Goal: Information Seeking & Learning: Learn about a topic

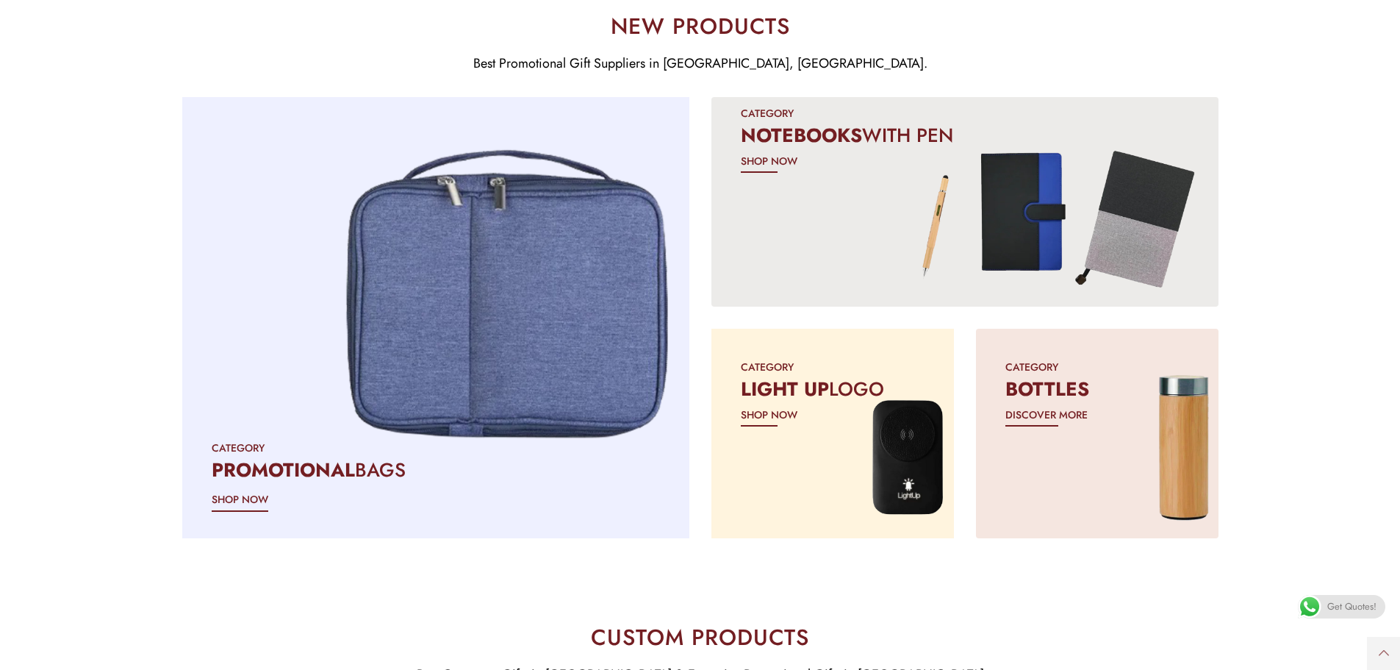
scroll to position [1397, 0]
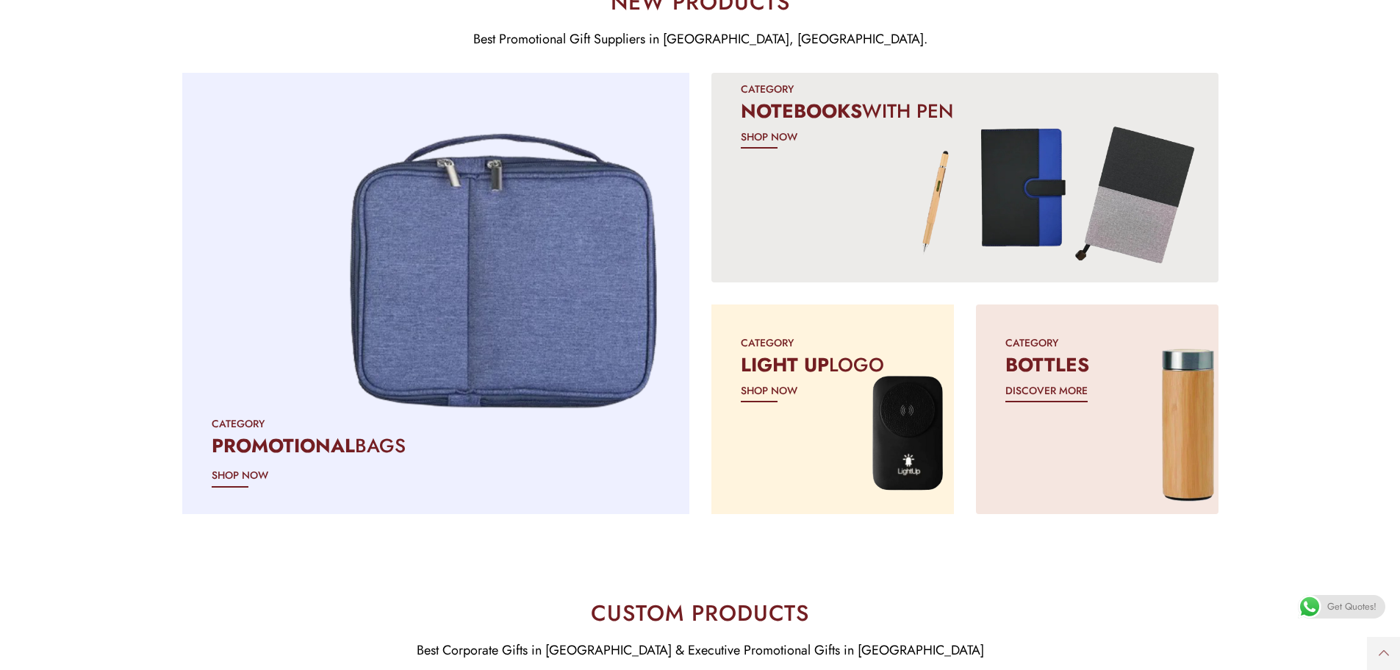
click at [1055, 379] on div "CATEGORY BOTTLES DISCOVER MORE" at bounding box center [1097, 366] width 243 height 125
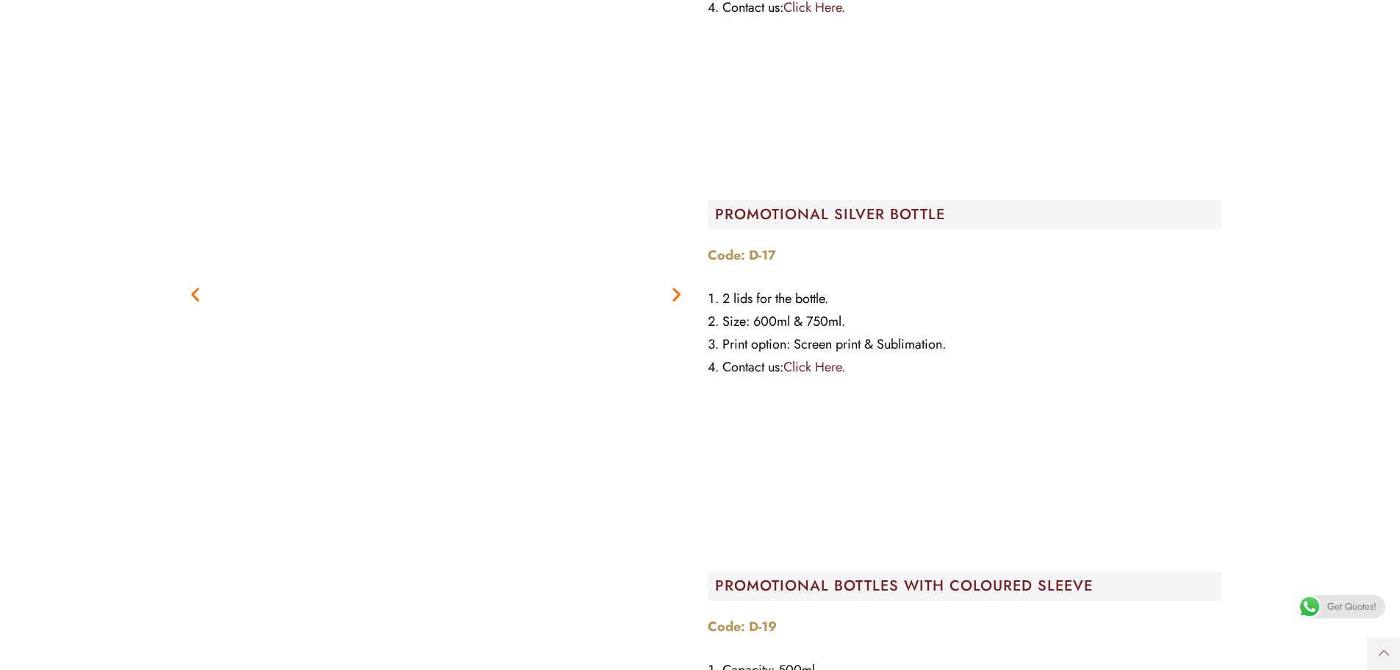
scroll to position [16025, 0]
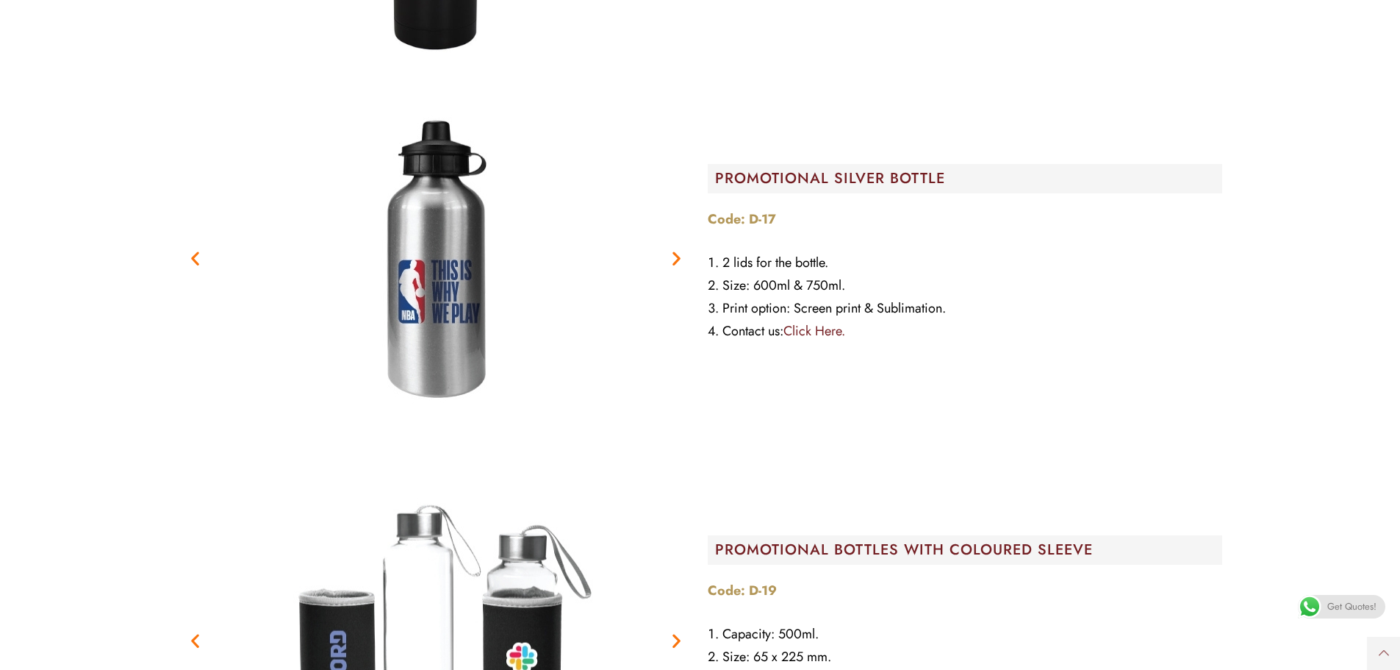
click at [687, 262] on figure "1 / 4" at bounding box center [436, 258] width 515 height 368
click at [677, 261] on icon "Next slide" at bounding box center [676, 257] width 18 height 18
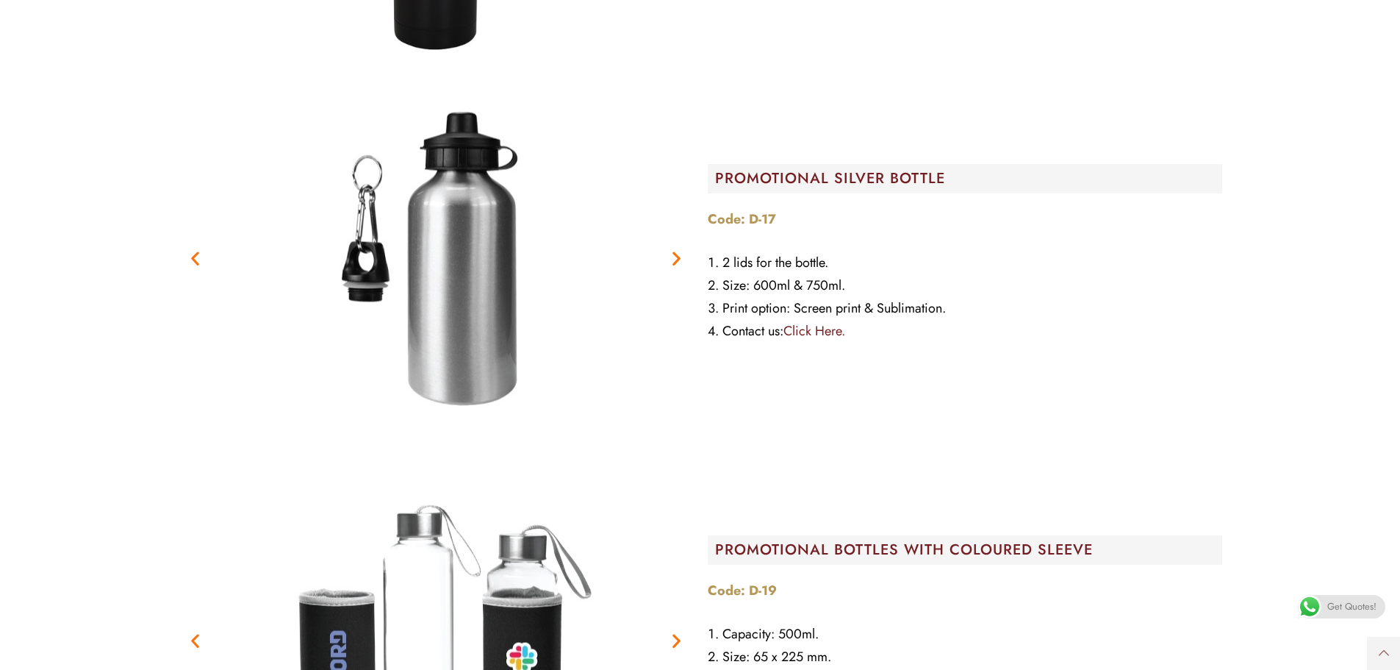
click at [677, 261] on icon "Next slide" at bounding box center [676, 257] width 18 height 18
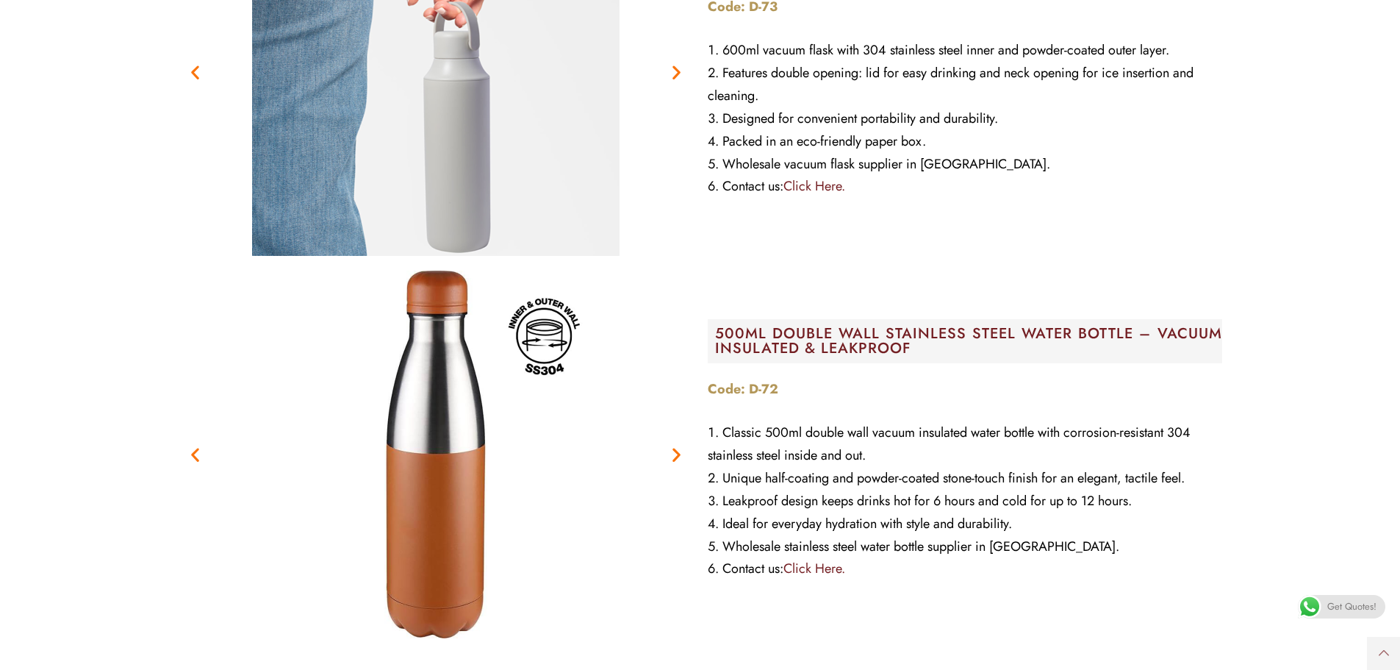
scroll to position [1617, 0]
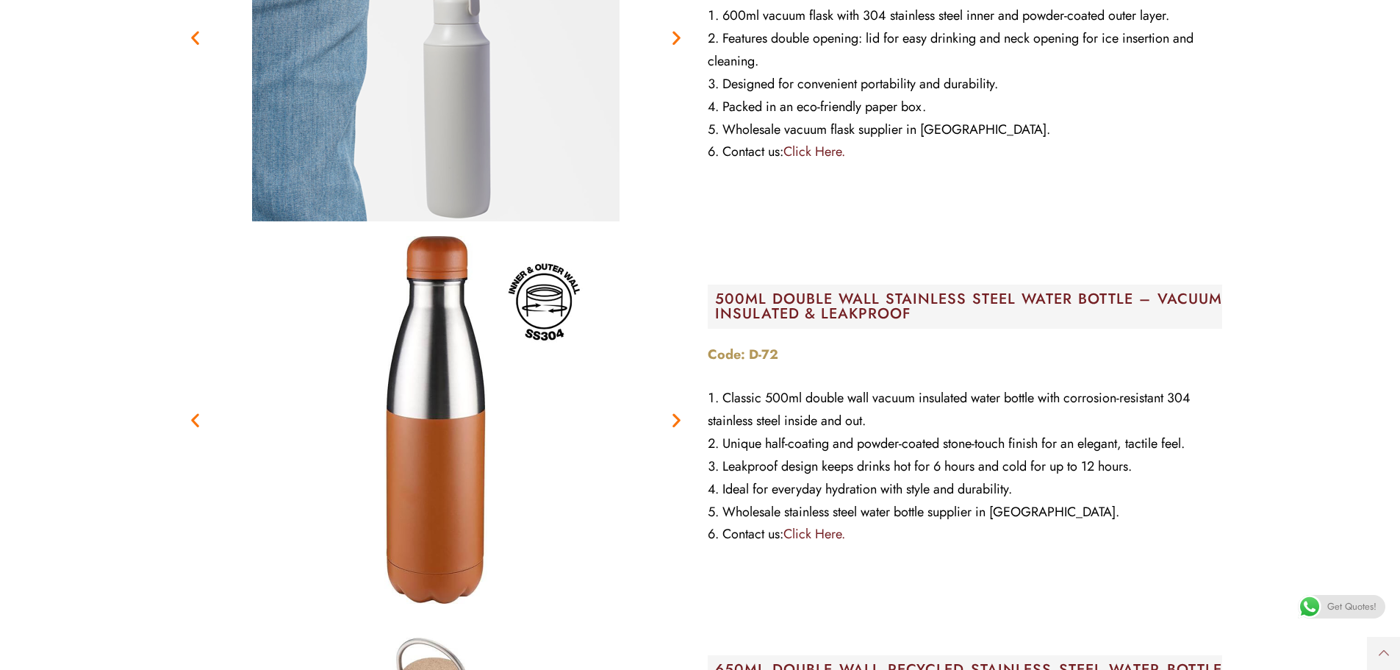
click at [673, 423] on icon "Next slide" at bounding box center [676, 419] width 18 height 18
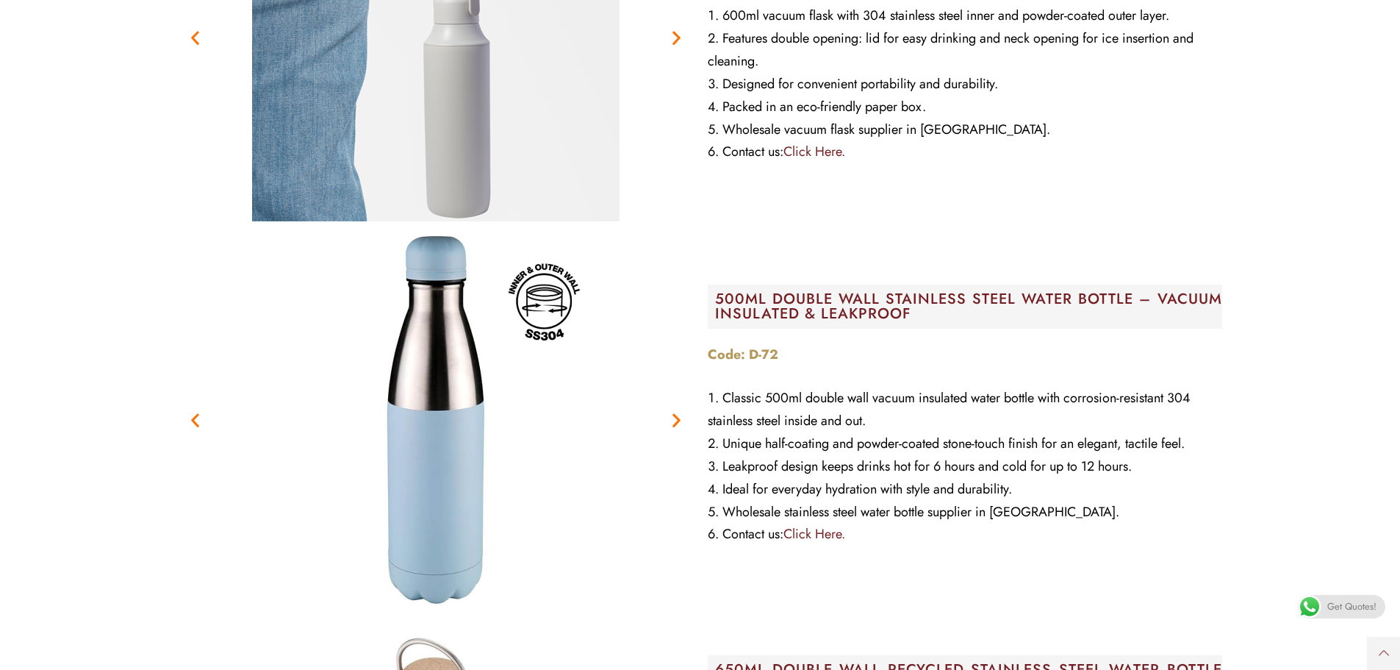
click at [673, 423] on icon "Next slide" at bounding box center [676, 419] width 18 height 18
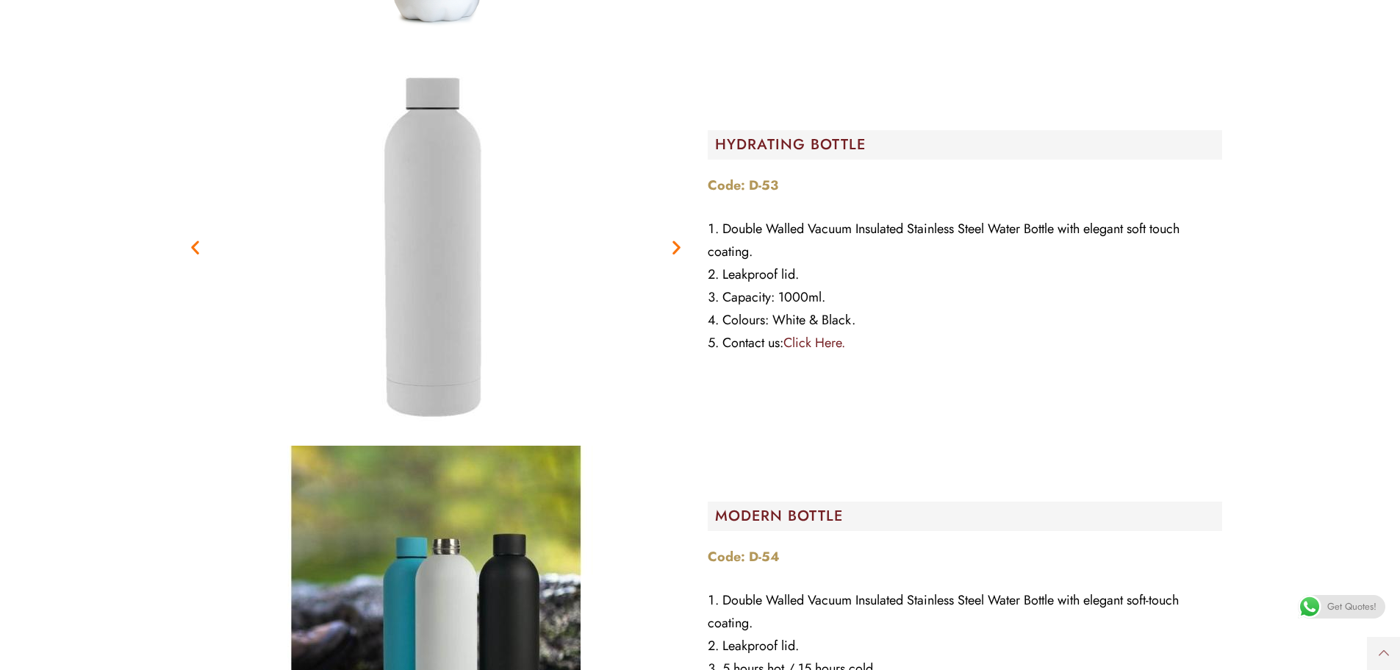
scroll to position [5293, 0]
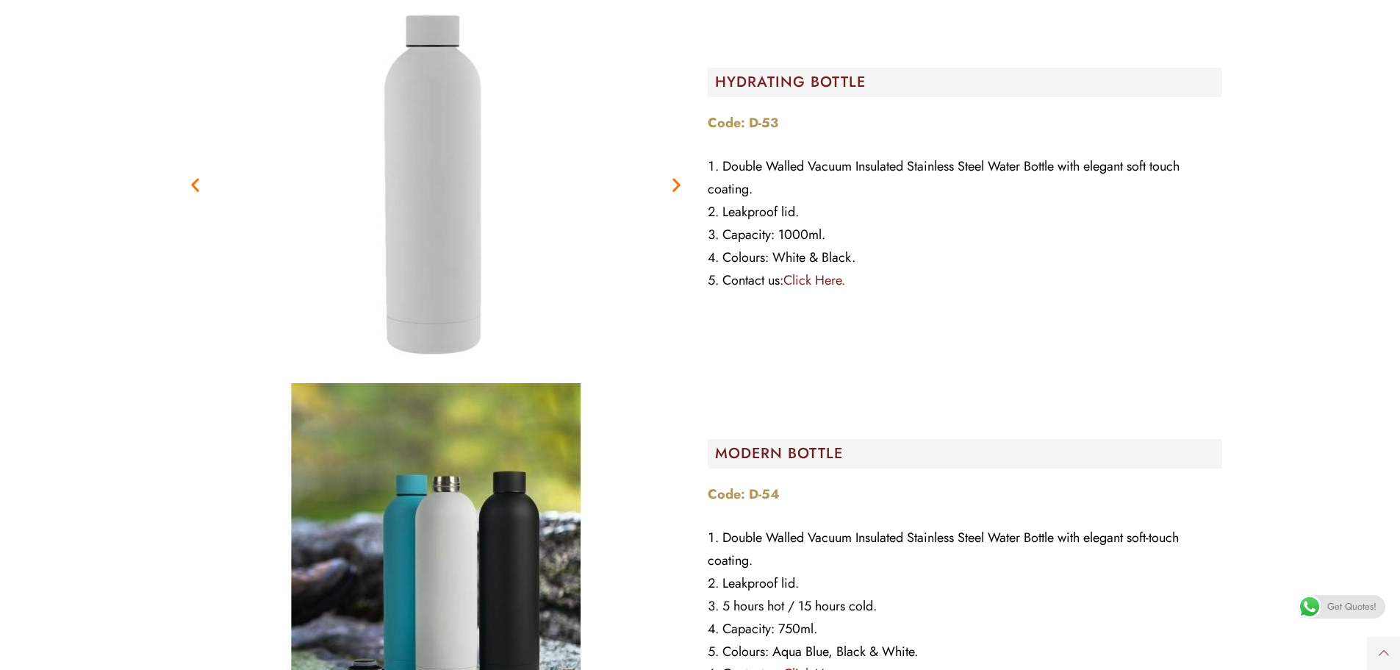
click at [679, 180] on icon "Next slide" at bounding box center [676, 184] width 18 height 18
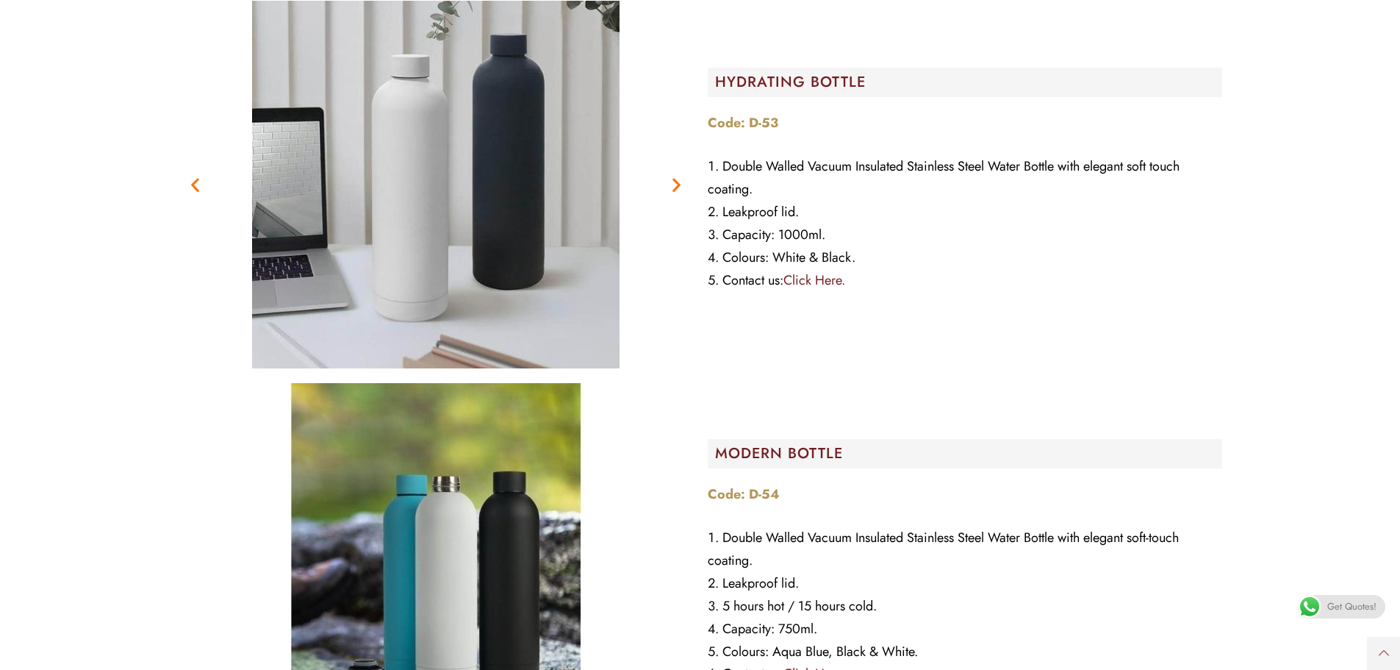
click at [679, 180] on icon "Next slide" at bounding box center [676, 184] width 18 height 18
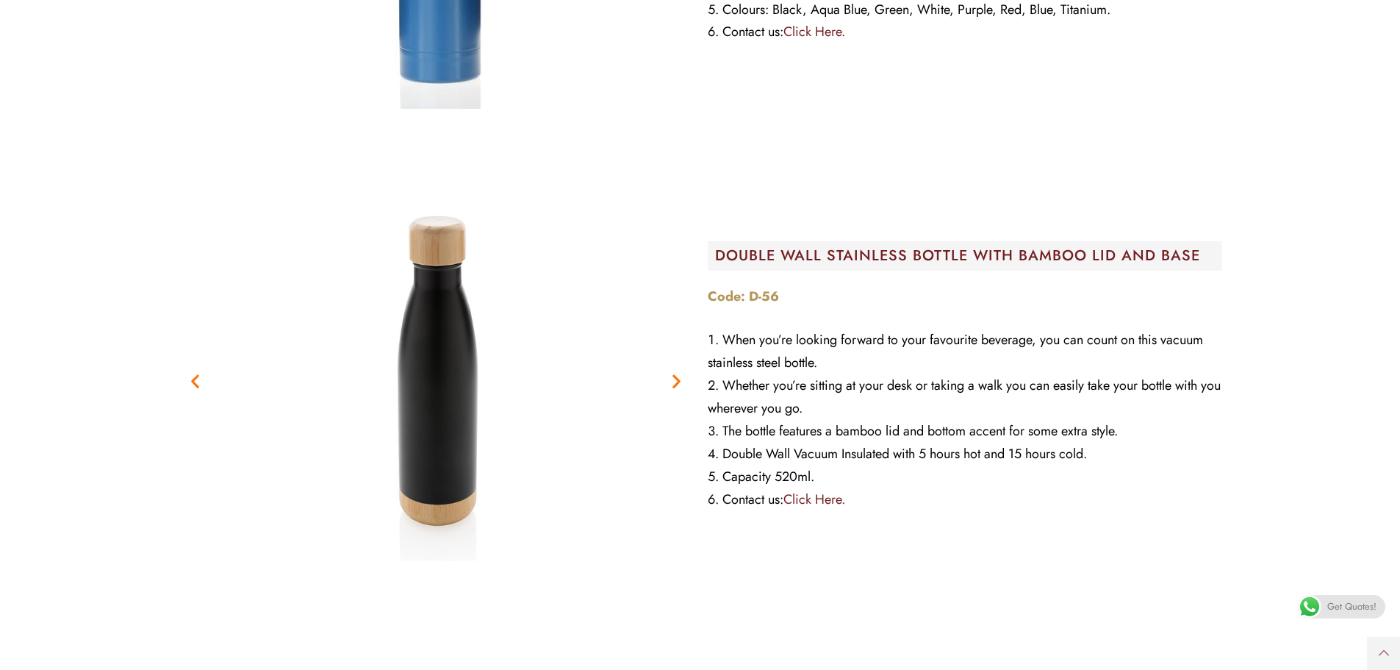
scroll to position [6322, 0]
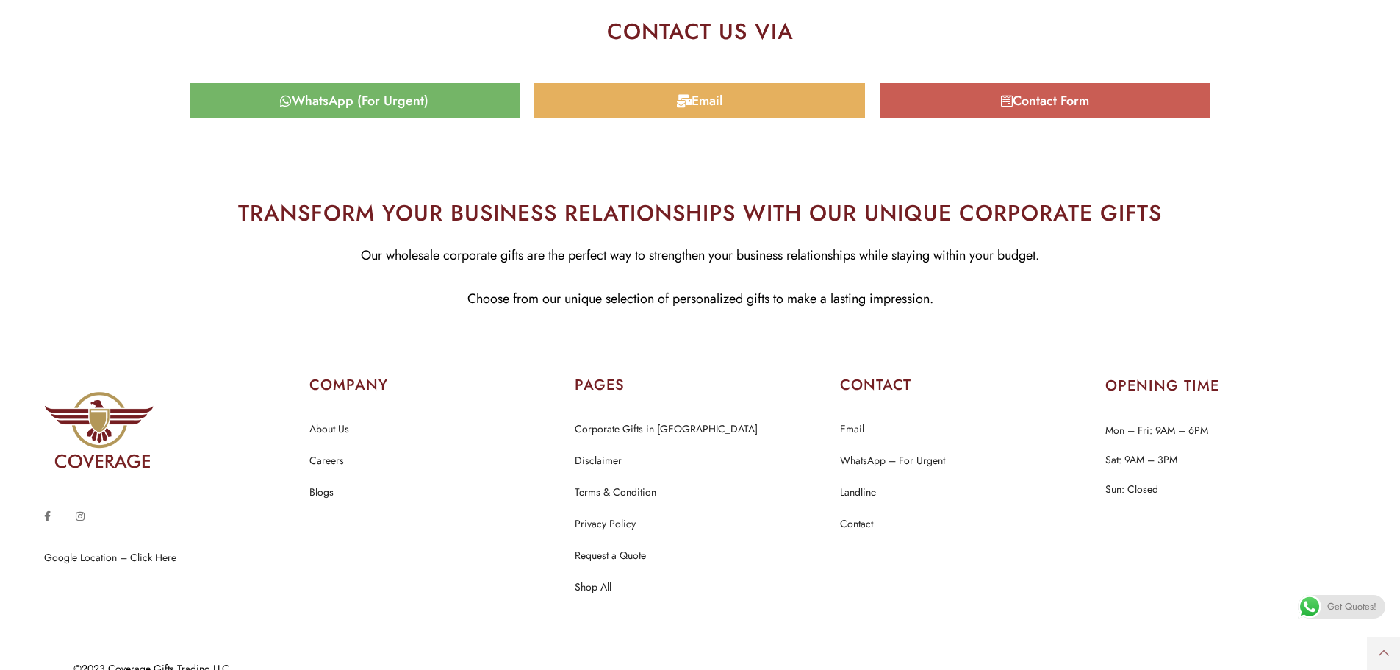
scroll to position [7277, 0]
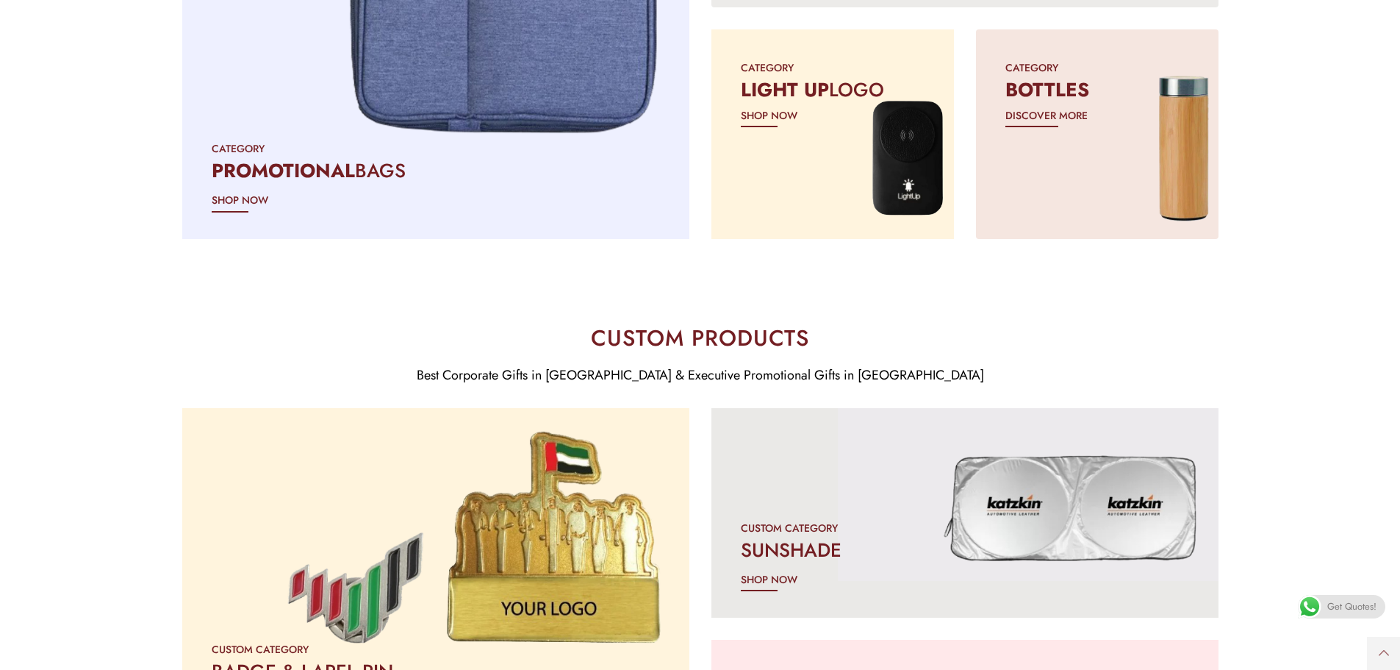
scroll to position [1691, 0]
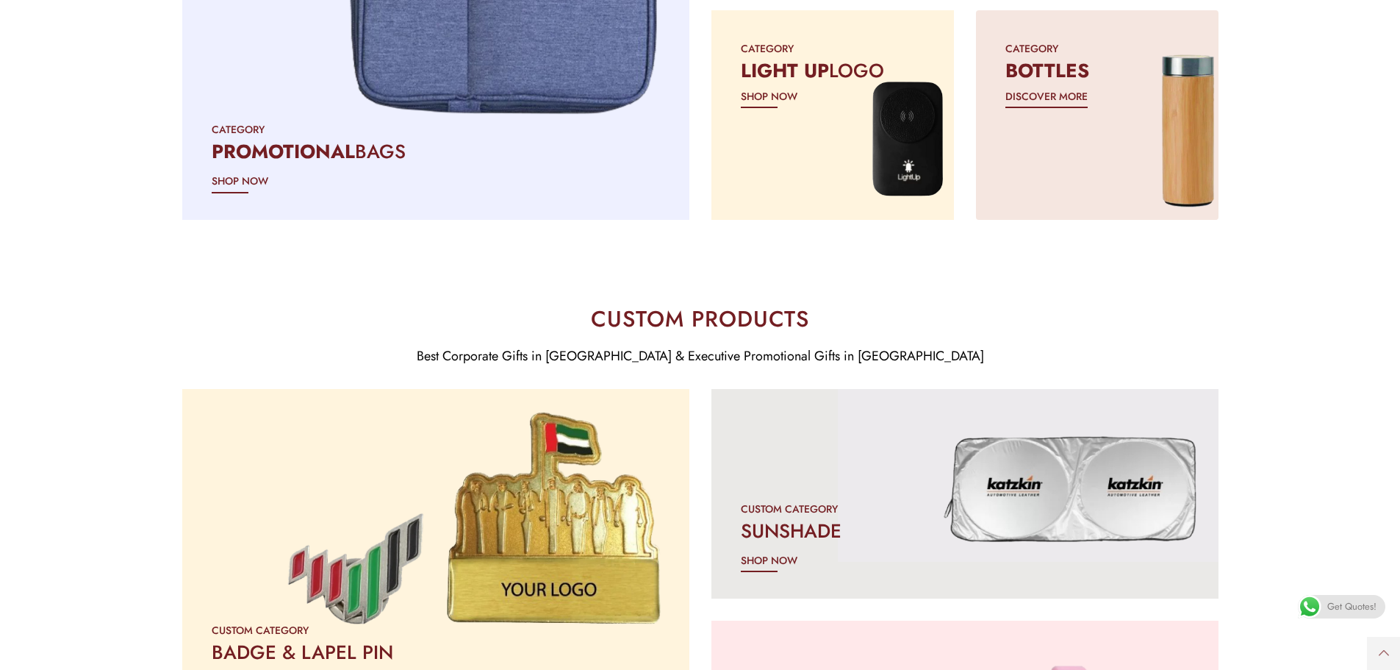
click at [1029, 92] on span "DISCOVER MORE" at bounding box center [1047, 96] width 82 height 18
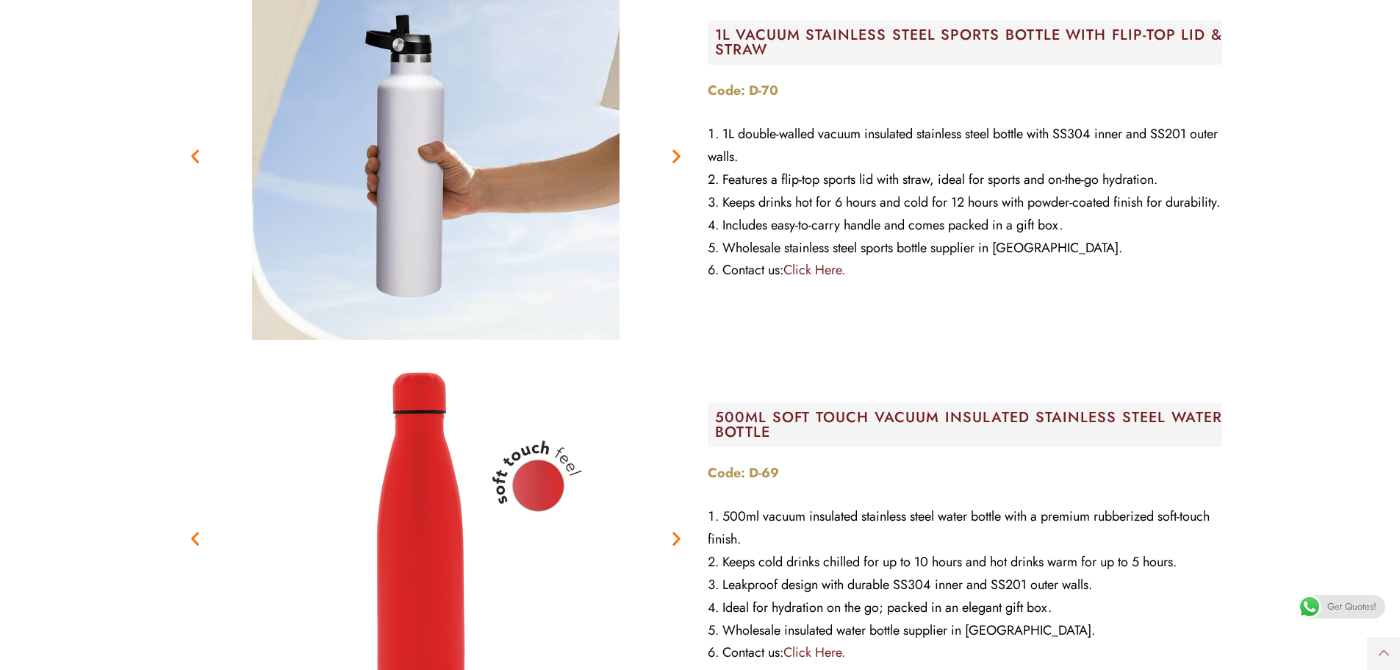
scroll to position [2646, 0]
